Goal: Find specific page/section: Find specific page/section

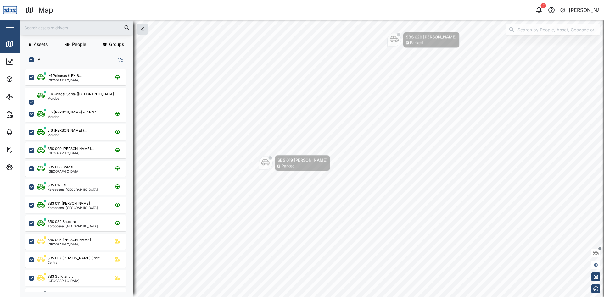
scroll to position [220, 98]
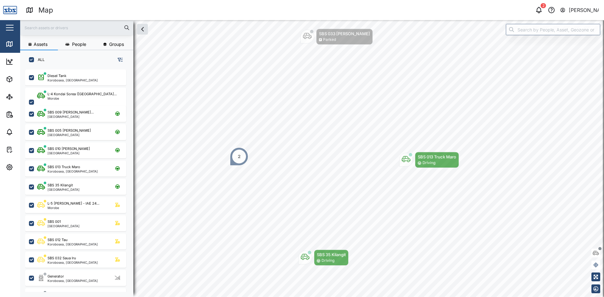
click at [53, 29] on input "text" at bounding box center [77, 27] width 106 height 9
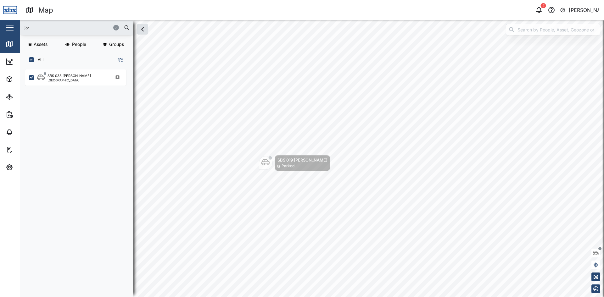
type input "jor"
click at [116, 27] on icon "button" at bounding box center [116, 28] width 4 height 4
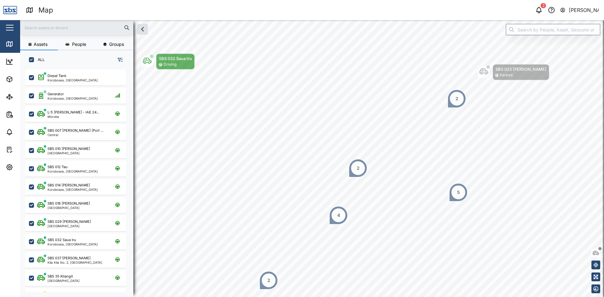
click at [456, 97] on div "2" at bounding box center [456, 98] width 3 height 7
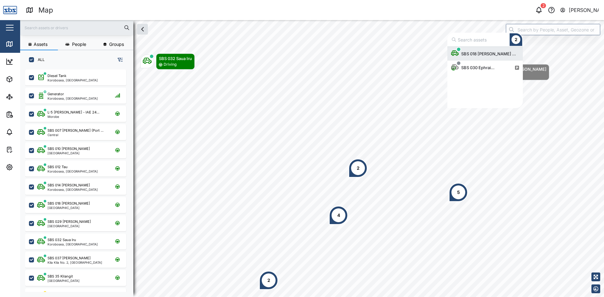
scroll to position [57, 71]
